Goal: Information Seeking & Learning: Learn about a topic

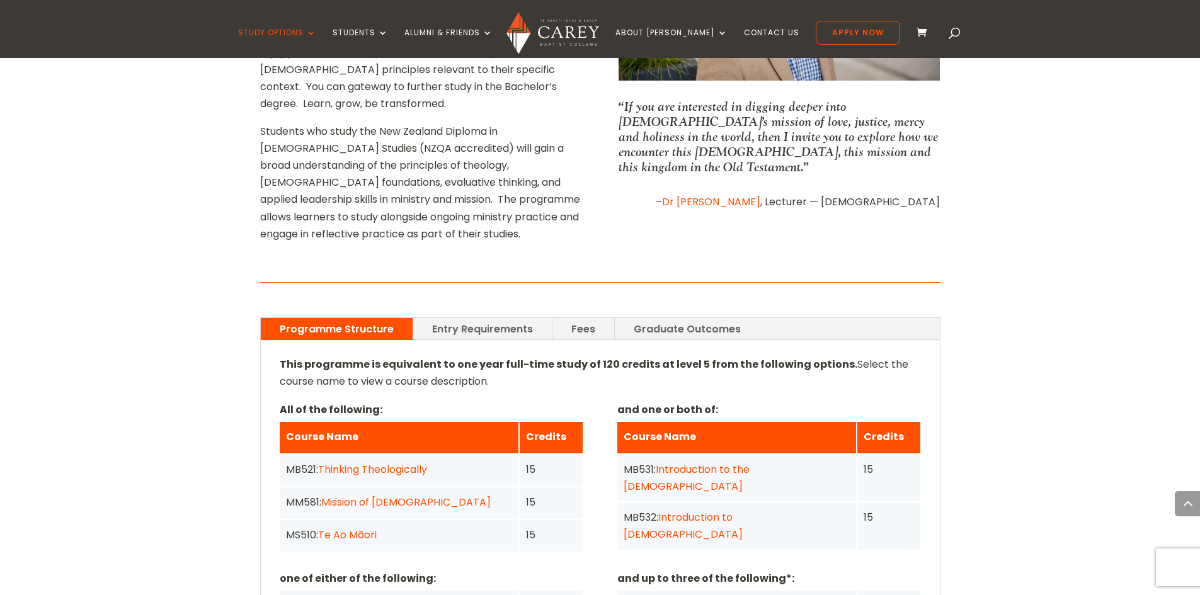
scroll to position [749, 0]
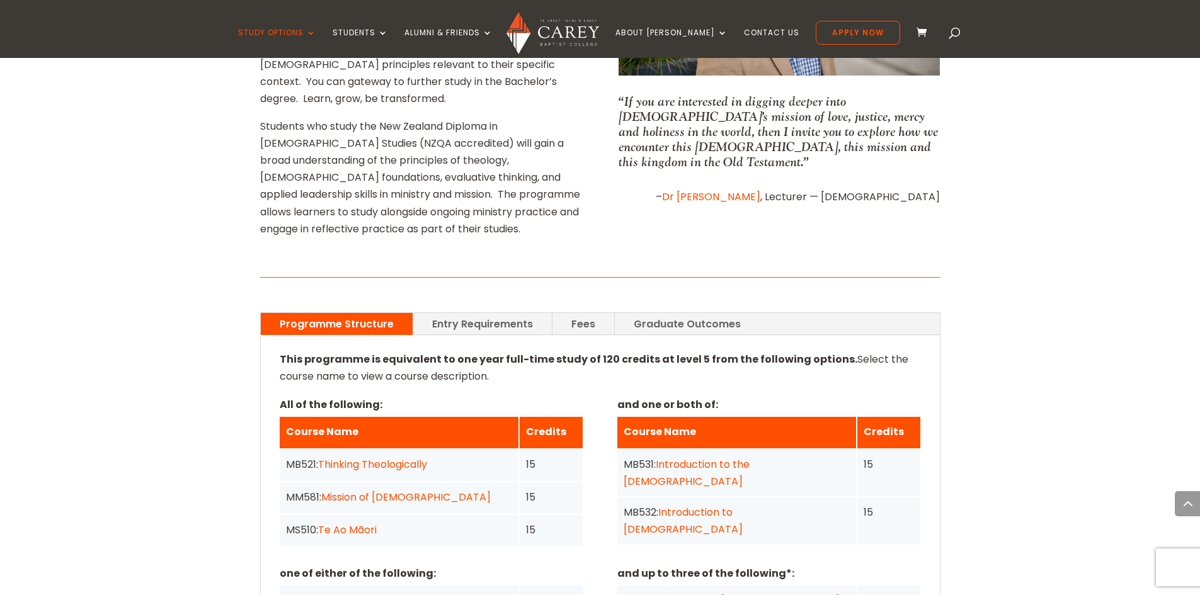
click at [511, 313] on link "Entry Requirements" at bounding box center [482, 324] width 139 height 22
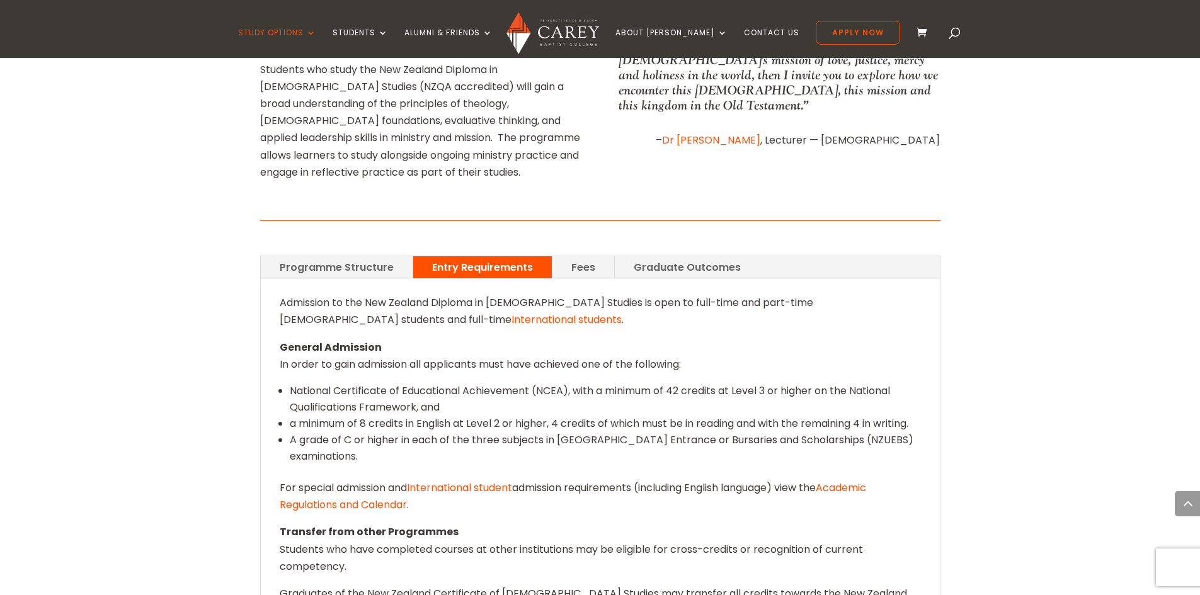
scroll to position [812, 0]
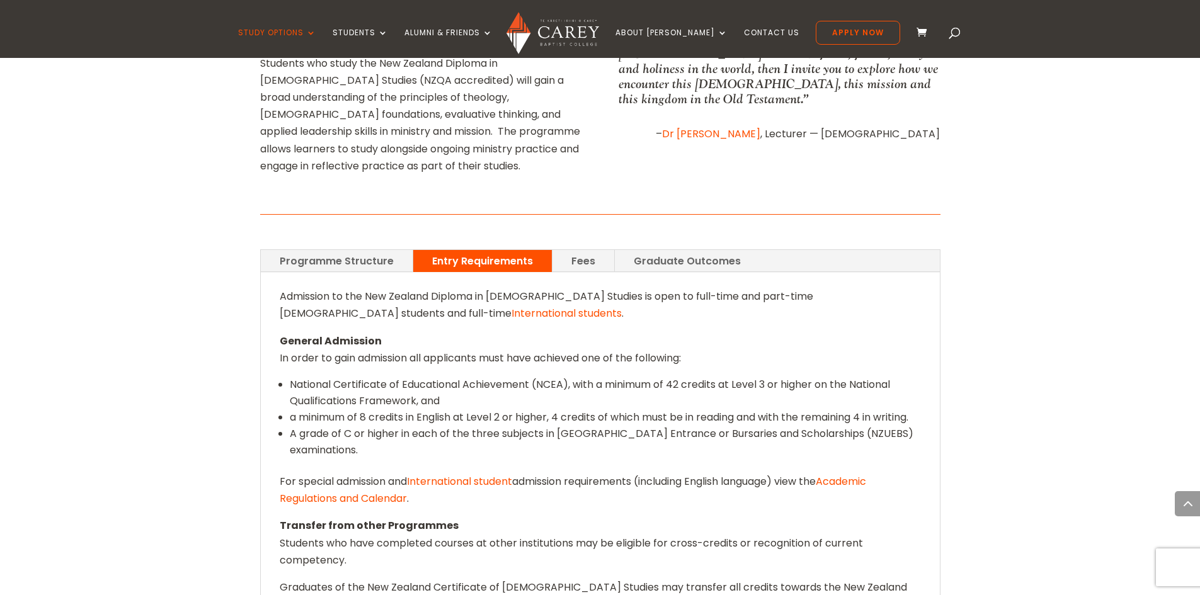
click at [593, 250] on link "Fees" at bounding box center [584, 261] width 62 height 22
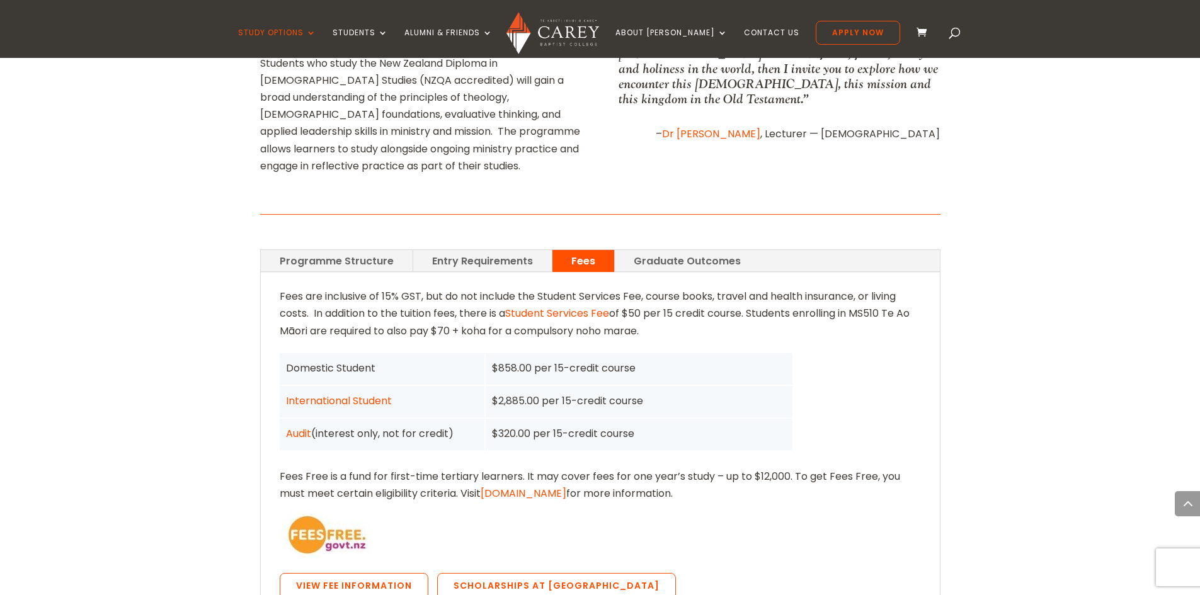
click at [683, 250] on link "Graduate Outcomes" at bounding box center [687, 261] width 145 height 22
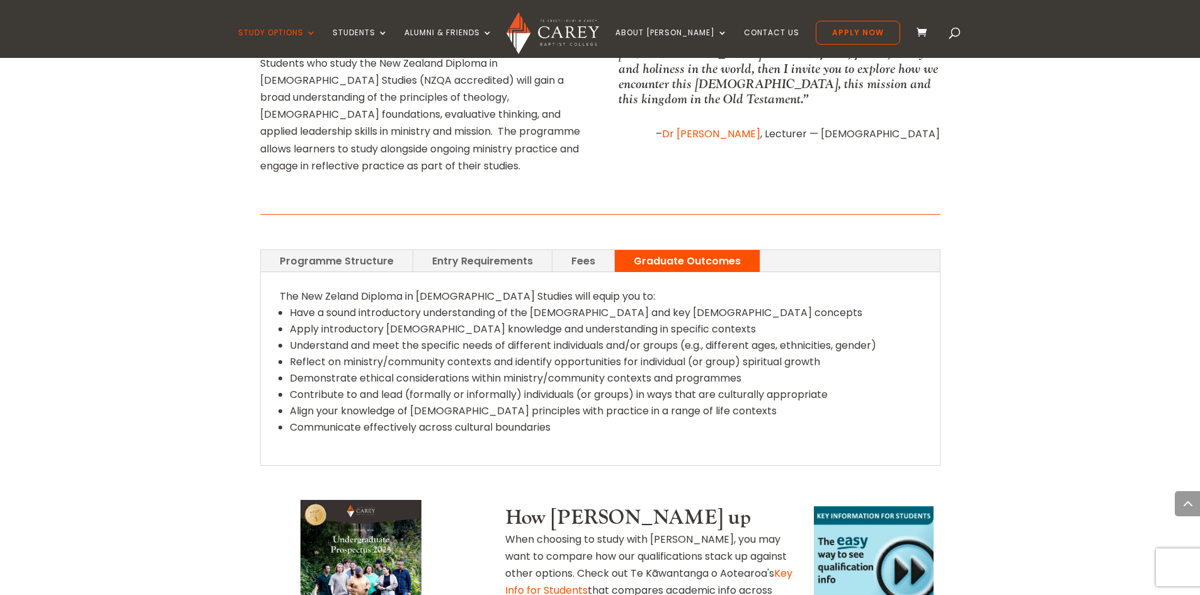
click at [544, 273] on div "The New Zeland Diploma in [DEMOGRAPHIC_DATA] Studies will equip you to: Have a …" at bounding box center [600, 369] width 679 height 193
click at [571, 250] on link "Fees" at bounding box center [584, 261] width 62 height 22
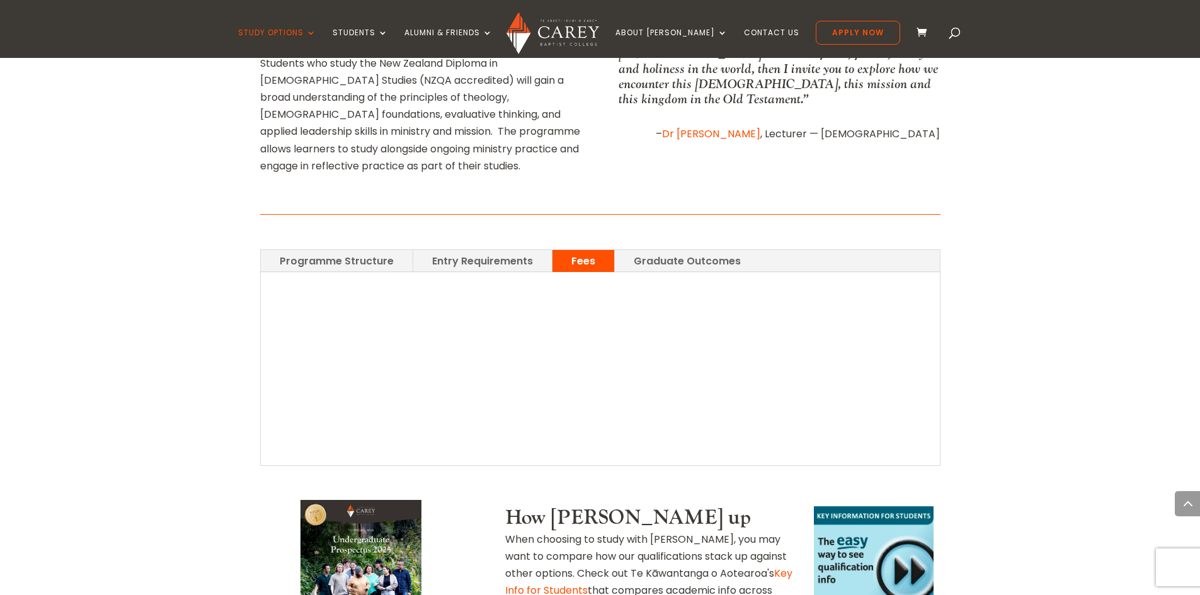
click at [467, 250] on link "Entry Requirements" at bounding box center [482, 261] width 139 height 22
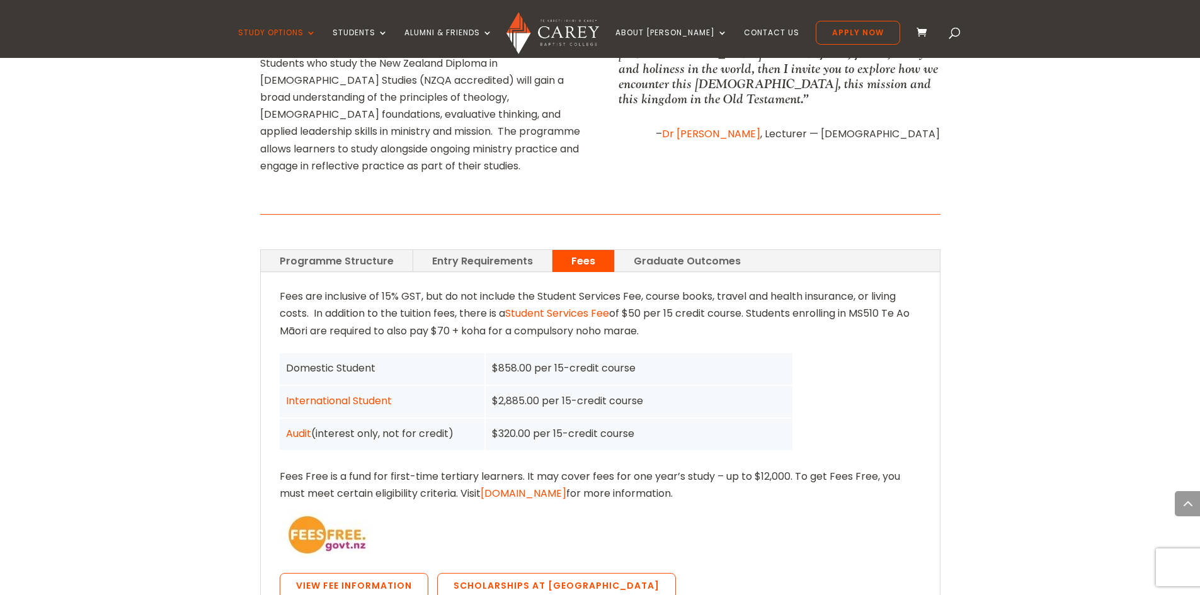
click at [480, 250] on link "Entry Requirements" at bounding box center [482, 261] width 139 height 22
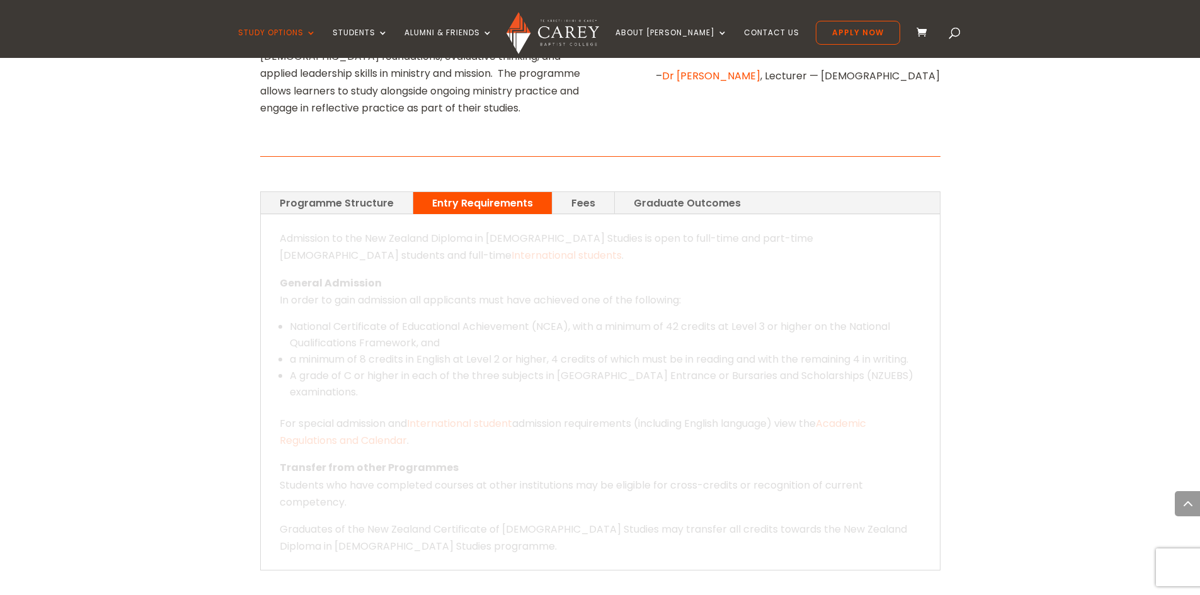
scroll to position [875, 0]
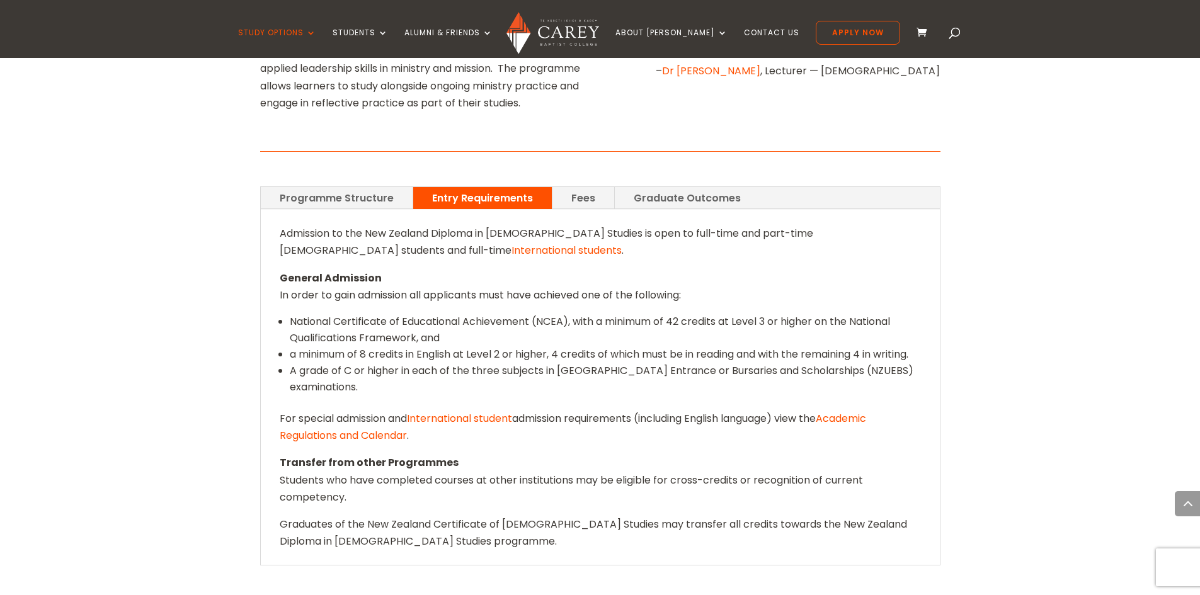
click at [566, 187] on link "Fees" at bounding box center [584, 198] width 62 height 22
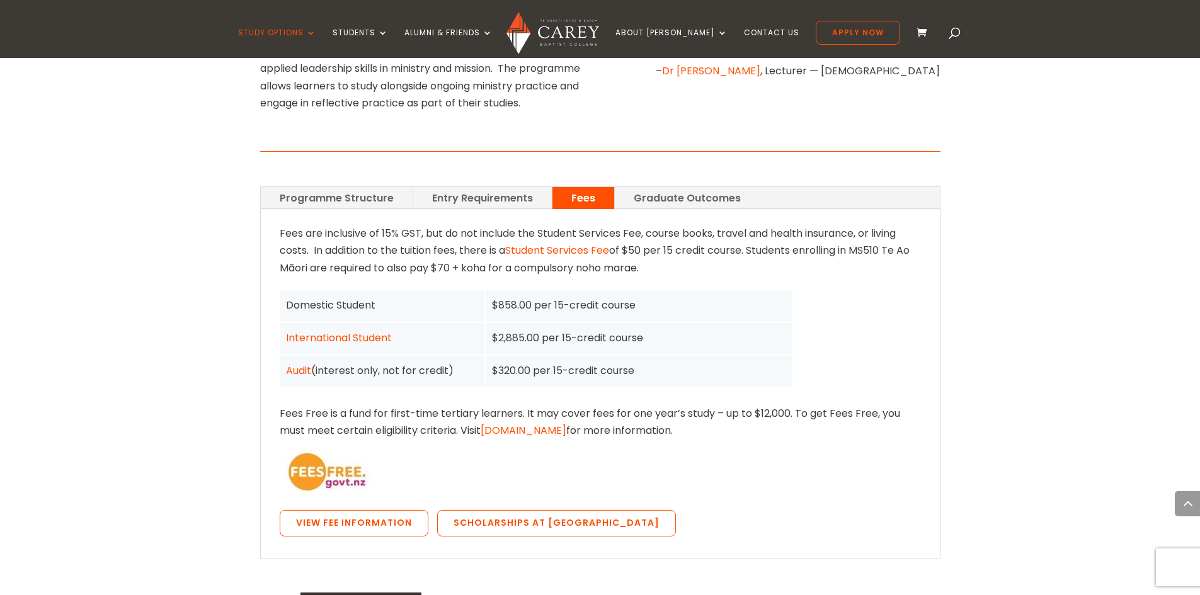
click at [321, 187] on link "Programme Structure" at bounding box center [337, 198] width 152 height 22
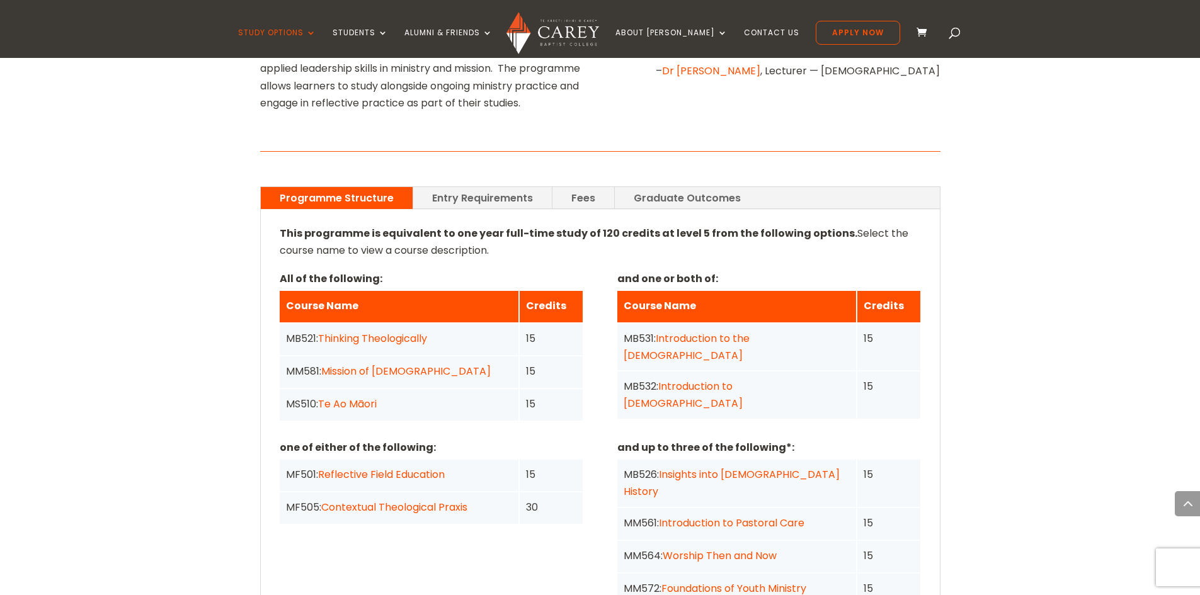
click at [476, 187] on link "Entry Requirements" at bounding box center [482, 198] width 139 height 22
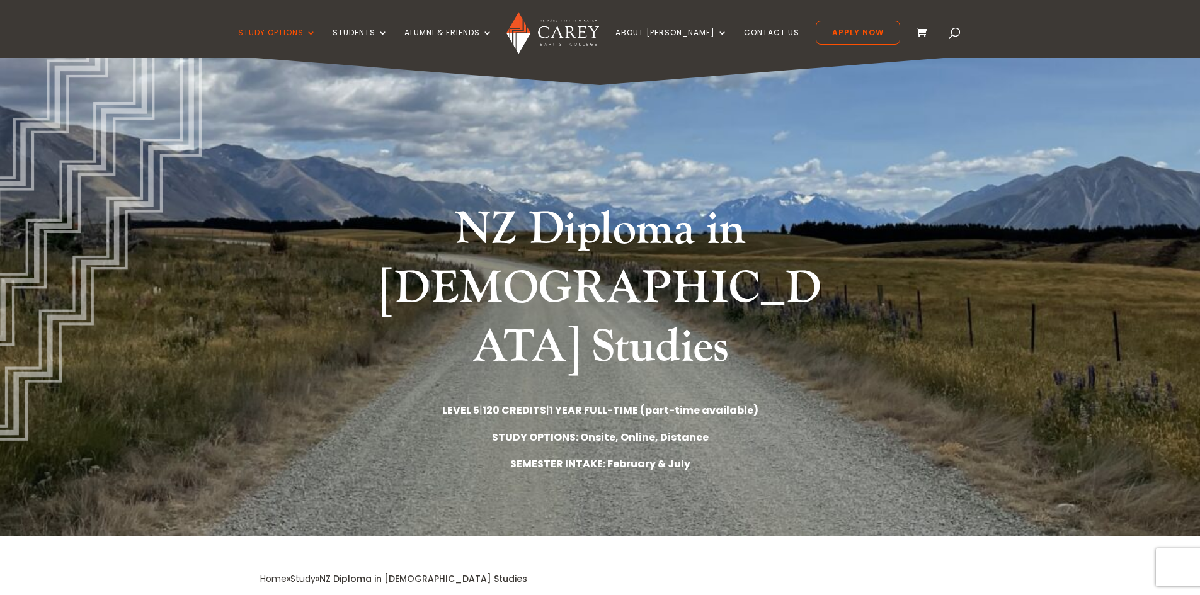
scroll to position [0, 0]
